Goal: Contribute content: Contribute content

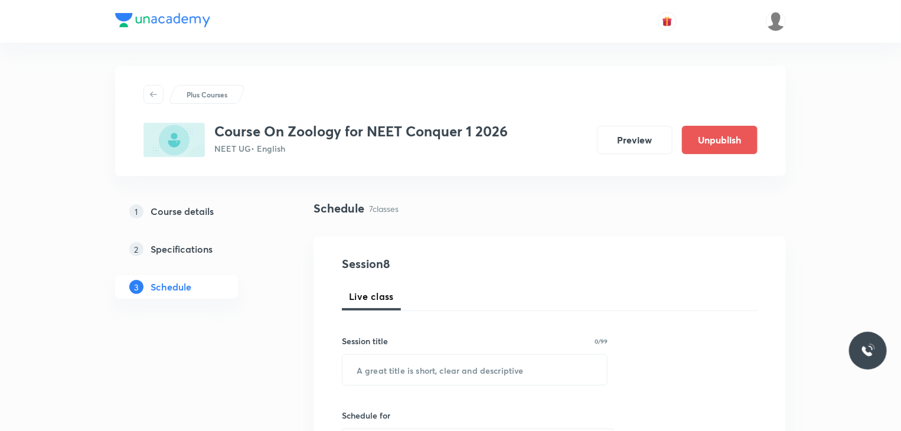
click at [386, 369] on input "text" at bounding box center [474, 370] width 265 height 30
type input "[MEDICAL_DATA] and Circulation"
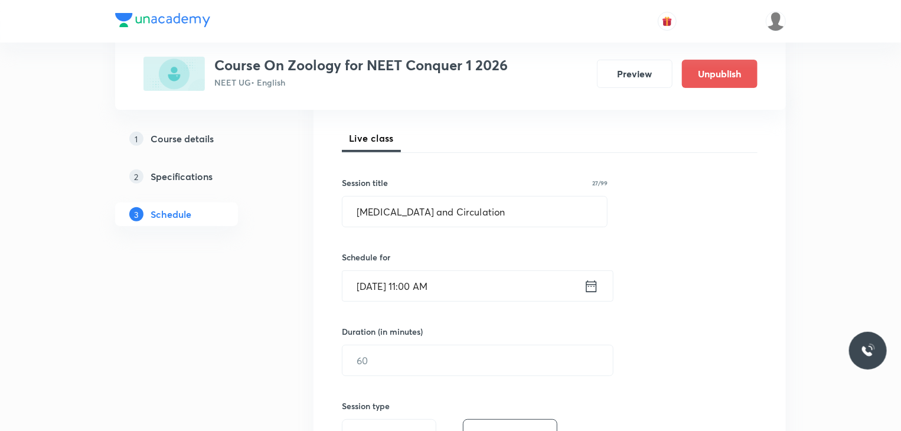
scroll to position [160, 0]
click at [596, 285] on icon at bounding box center [591, 284] width 11 height 12
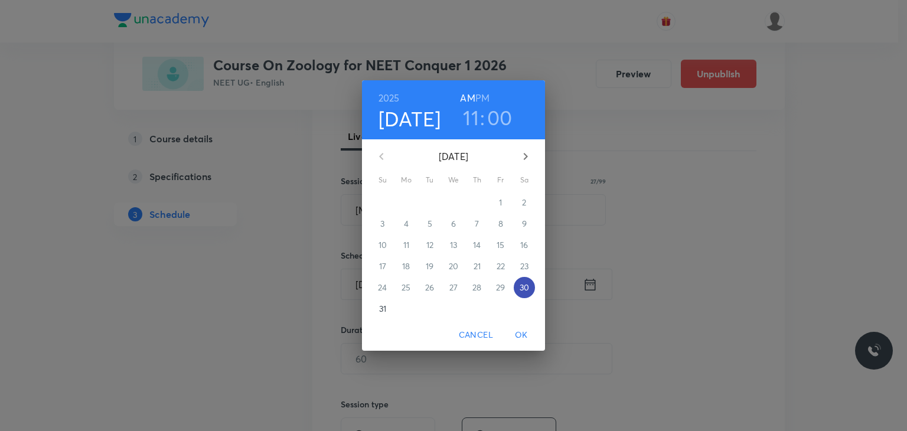
click at [527, 288] on p "30" at bounding box center [524, 288] width 9 height 12
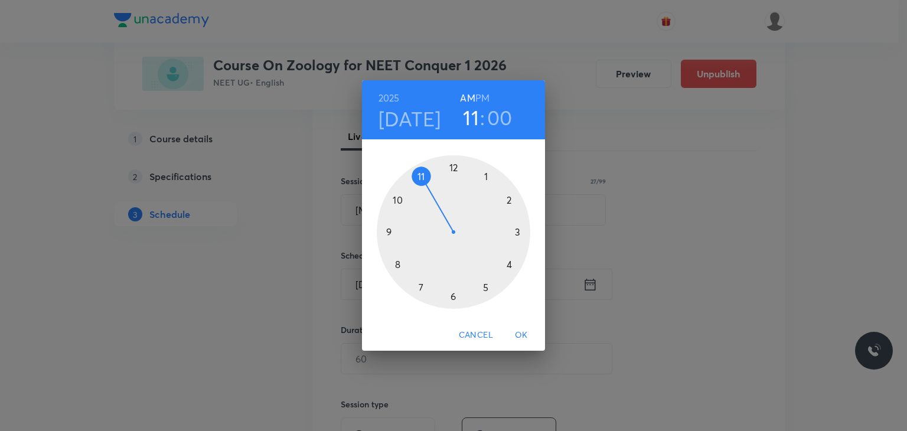
click at [455, 168] on div at bounding box center [454, 232] width 154 height 154
click at [485, 175] on div at bounding box center [454, 232] width 154 height 154
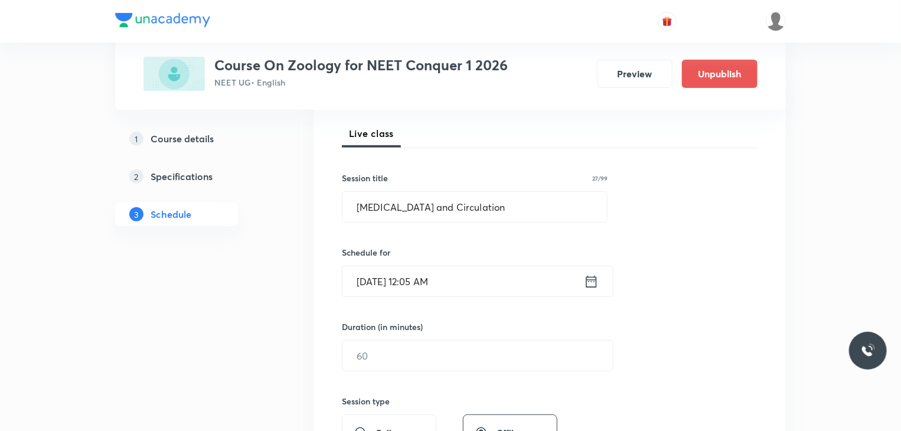
scroll to position [163, 0]
click at [595, 286] on icon at bounding box center [591, 281] width 11 height 12
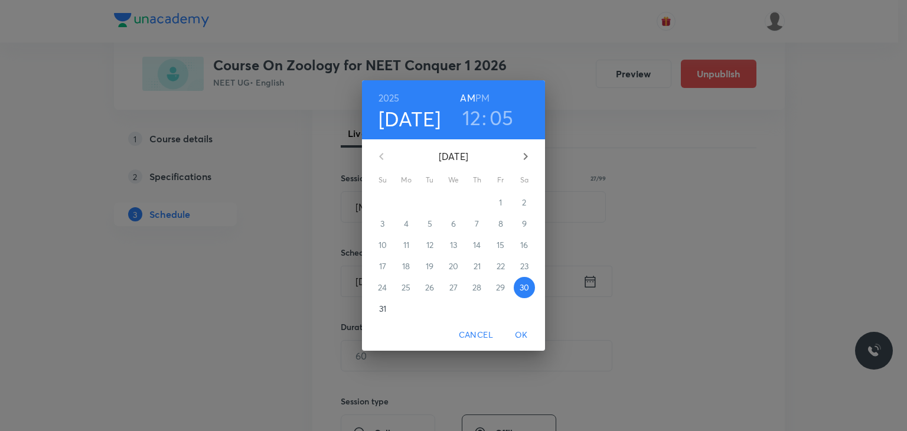
click at [488, 96] on h6 "PM" at bounding box center [482, 98] width 14 height 17
click at [521, 332] on span "OK" at bounding box center [521, 335] width 28 height 15
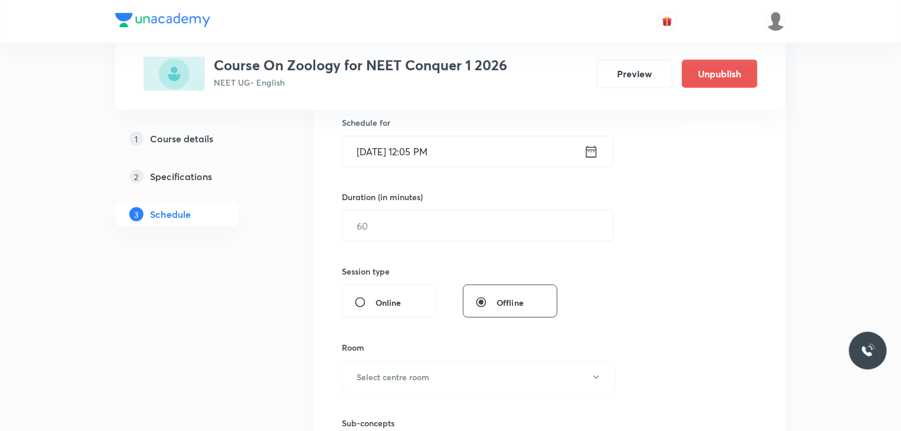
scroll to position [295, 0]
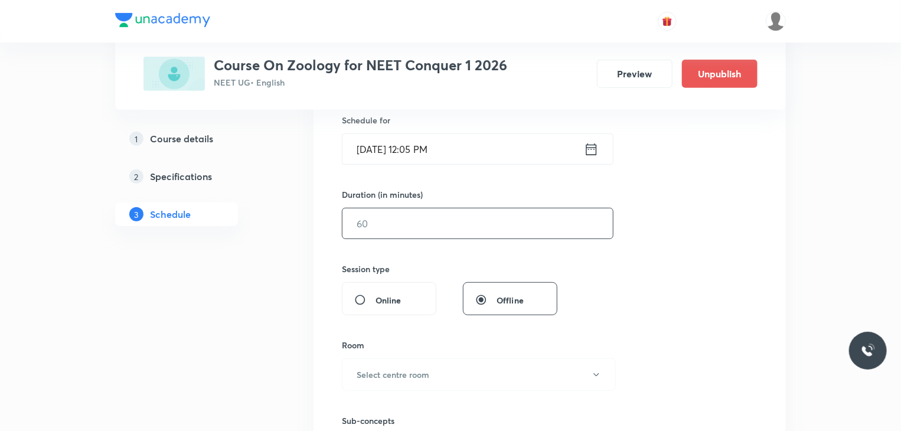
click at [411, 222] on input "text" at bounding box center [477, 223] width 270 height 30
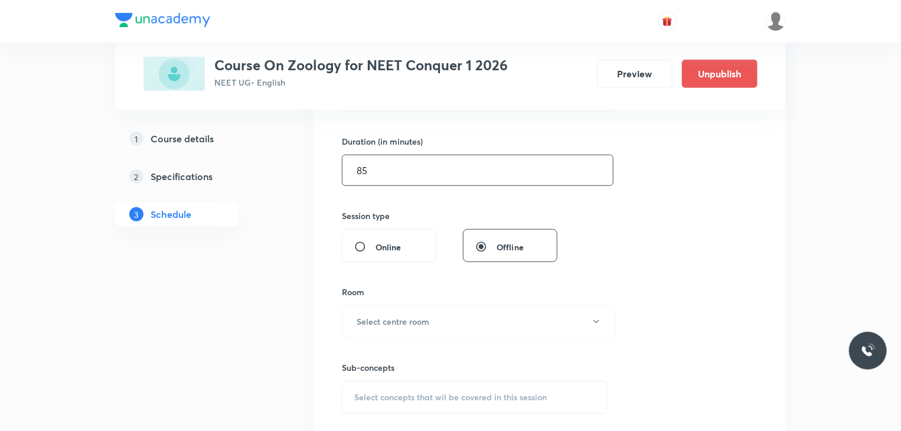
scroll to position [349, 0]
type input "85"
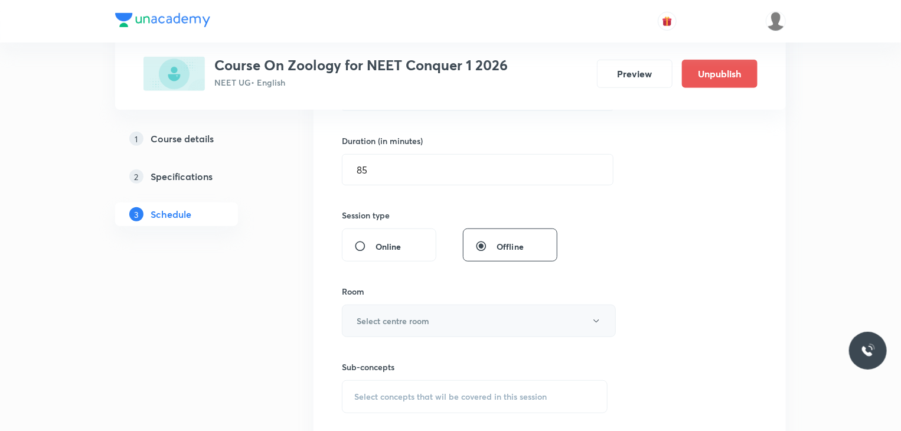
click at [402, 324] on h6 "Select centre room" at bounding box center [393, 321] width 73 height 12
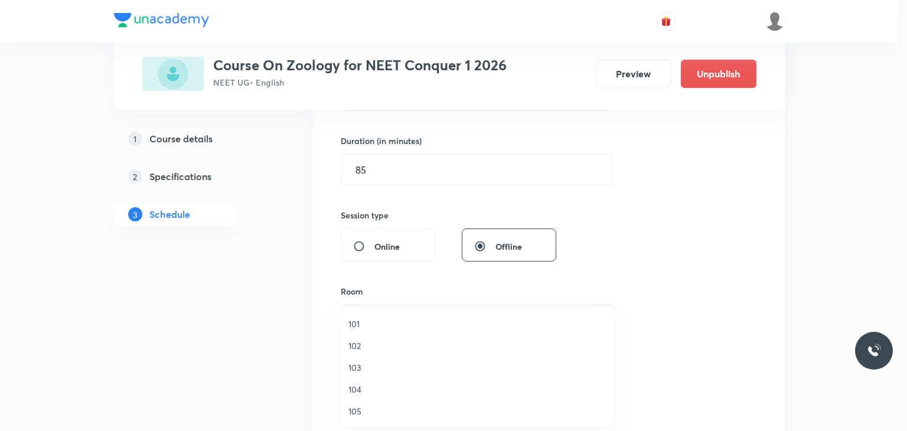
click at [388, 319] on span "101" at bounding box center [477, 324] width 259 height 12
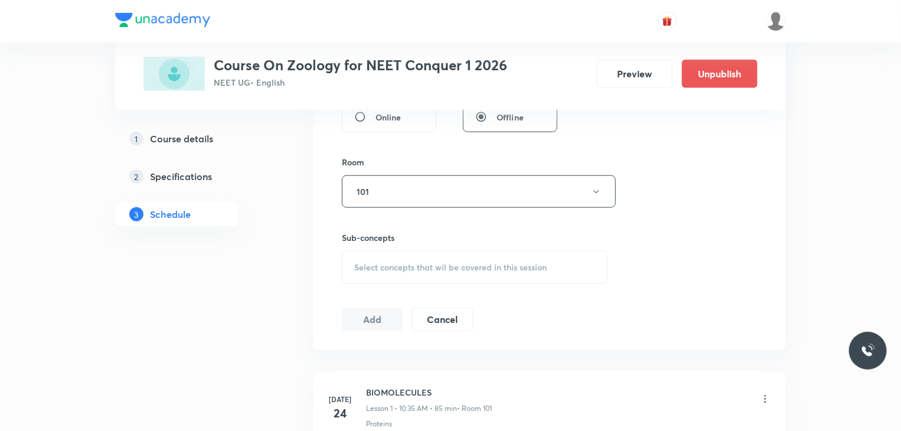
scroll to position [484, 0]
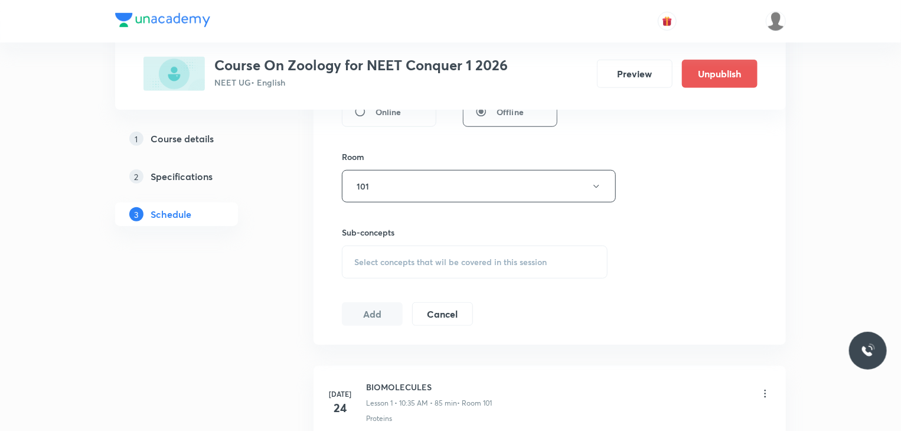
click at [359, 257] on span "Select concepts that wil be covered in this session" at bounding box center [450, 261] width 192 height 9
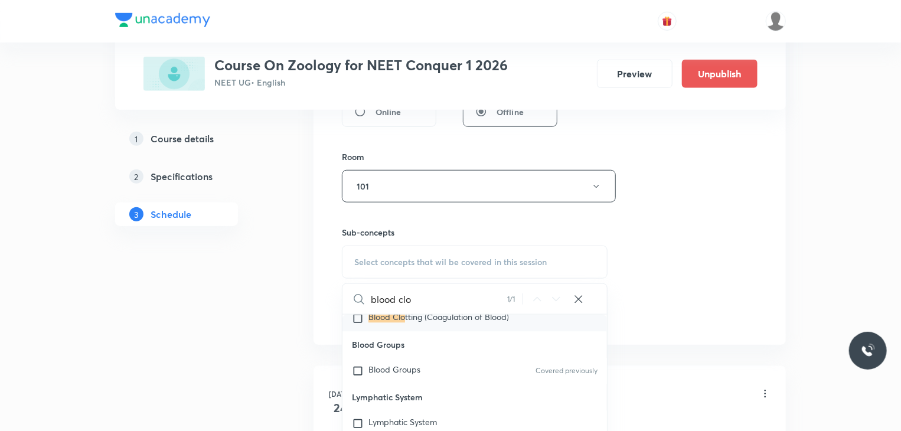
scroll to position [19655, 0]
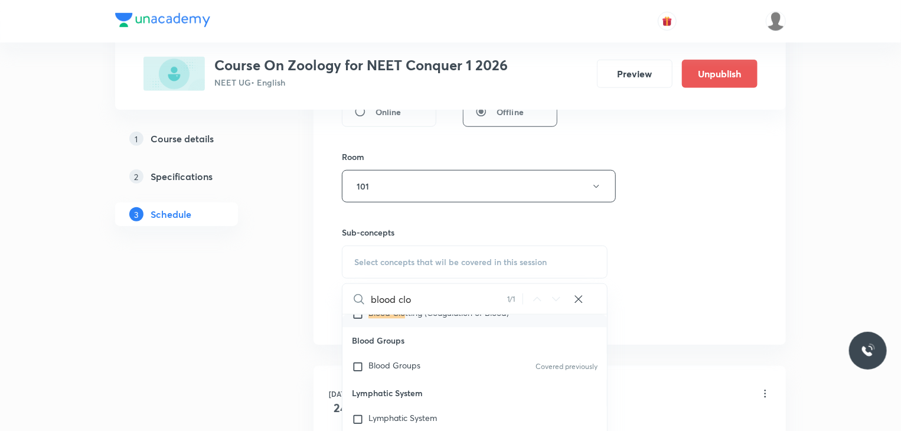
type input "blood clo"
click at [359, 321] on input "checkbox" at bounding box center [360, 315] width 17 height 12
checkbox input "true"
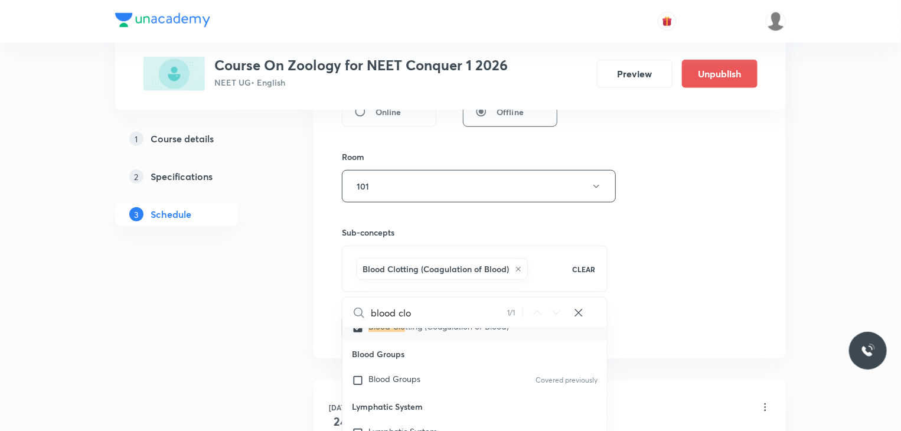
click at [295, 331] on div "Plus Courses Course On Zoology for NEET Conquer 1 2026 NEET UG • English Previe…" at bounding box center [450, 339] width 671 height 1513
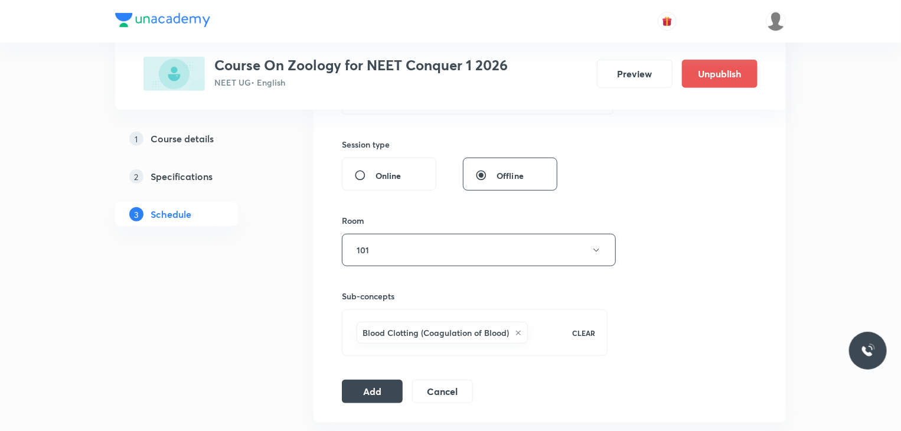
scroll to position [418, 0]
click at [362, 389] on button "Add" at bounding box center [372, 392] width 61 height 24
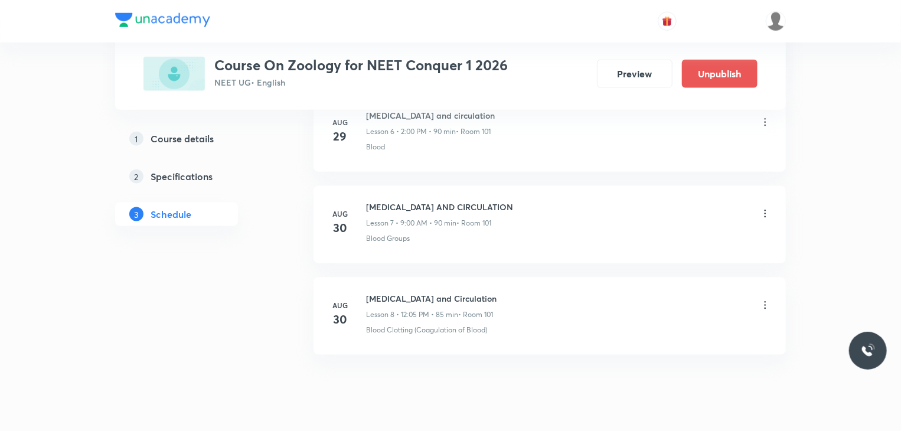
scroll to position [704, 0]
